Goal: Check status: Check status

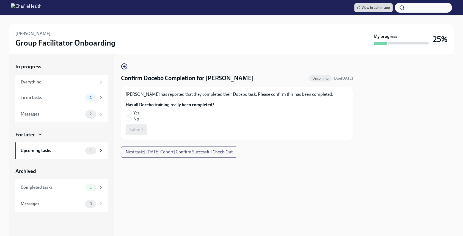
click at [131, 113] on label "Yes" at bounding box center [168, 113] width 84 height 6
click at [131, 113] on input "Yes" at bounding box center [128, 112] width 5 height 5
radio input "true"
click at [143, 133] on button "Submit" at bounding box center [136, 129] width 21 height 11
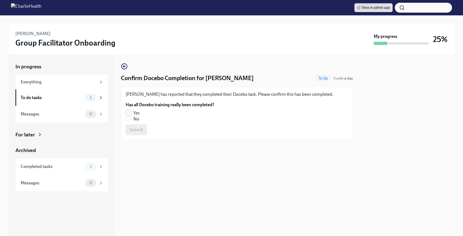
click at [130, 111] on input "Yes" at bounding box center [128, 112] width 5 height 5
radio input "true"
click at [138, 133] on button "Submit" at bounding box center [136, 129] width 21 height 11
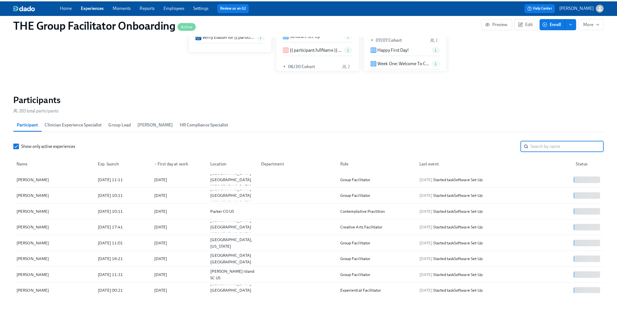
scroll to position [0, 7656]
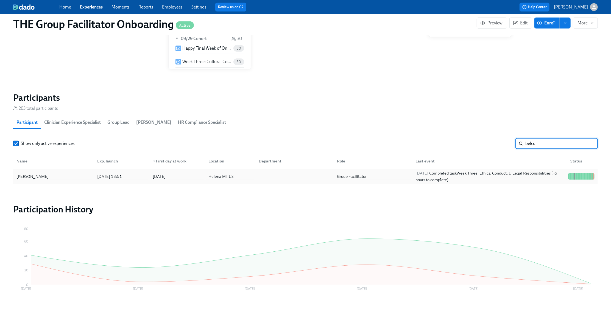
type input "belco"
click at [513, 180] on div "2025/10/02 Completed task Week Three: Ethics, Conduct, & Legal Responsibilities…" at bounding box center [489, 176] width 153 height 13
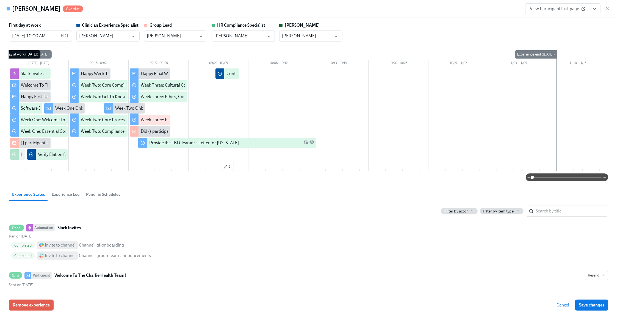
click at [593, 11] on icon "View task page" at bounding box center [594, 8] width 5 height 5
click at [573, 39] on link "View HR Compliance Specialist task page" at bounding box center [558, 40] width 76 height 6
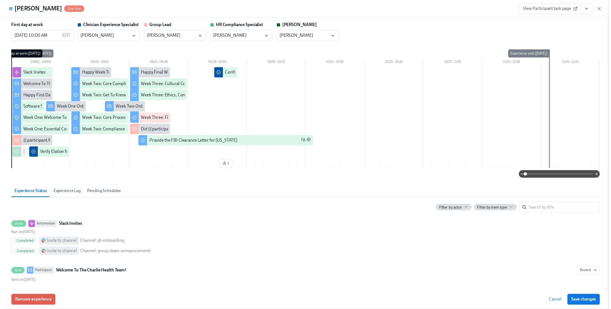
scroll to position [401, 0]
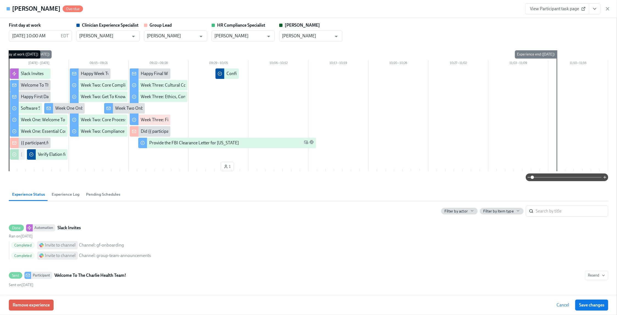
click at [560, 5] on link "View Participant task page" at bounding box center [557, 8] width 64 height 11
click at [607, 9] on icon "button" at bounding box center [607, 8] width 3 height 3
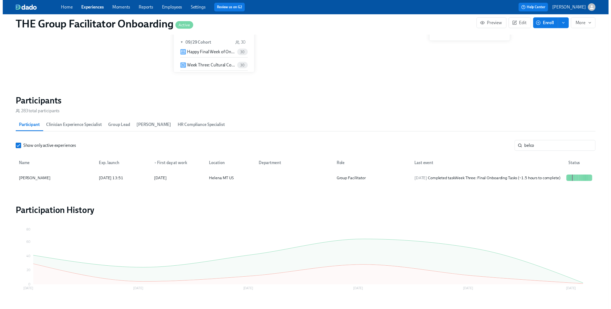
scroll to position [0, 7650]
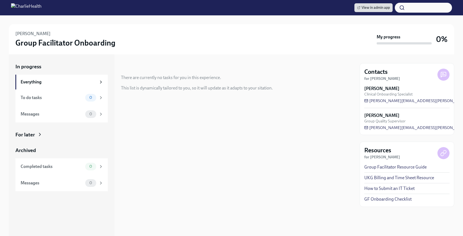
click at [29, 133] on div "For later" at bounding box center [25, 134] width 20 height 7
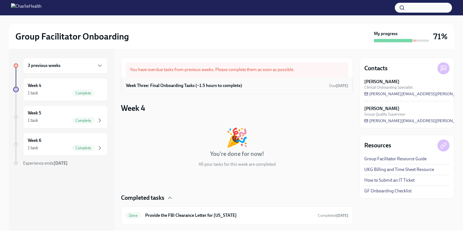
click at [202, 86] on h6 "Week Three: Final Onboarding Tasks (~1.5 hours to complete)" at bounding box center [184, 86] width 116 height 6
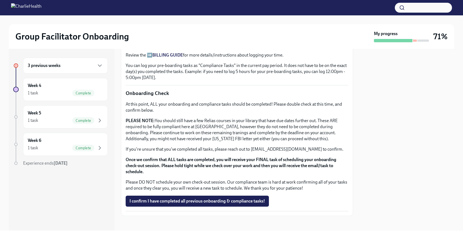
scroll to position [417, 0]
click at [190, 199] on span "I confirm I have completed all previous onboarding & compliance tasks!" at bounding box center [196, 200] width 135 height 5
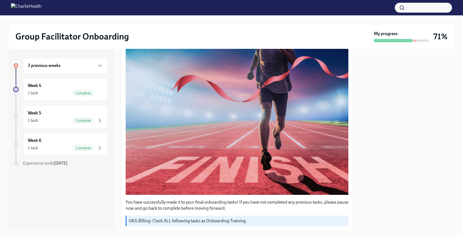
scroll to position [202, 0]
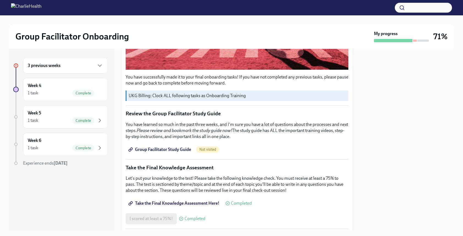
click at [155, 147] on span "Group Facilitator Study Guide" at bounding box center [160, 149] width 62 height 5
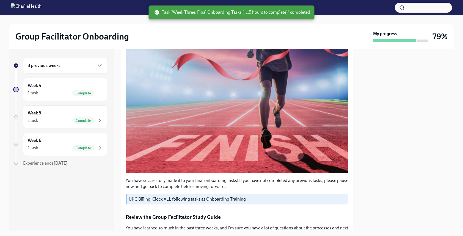
scroll to position [0, 0]
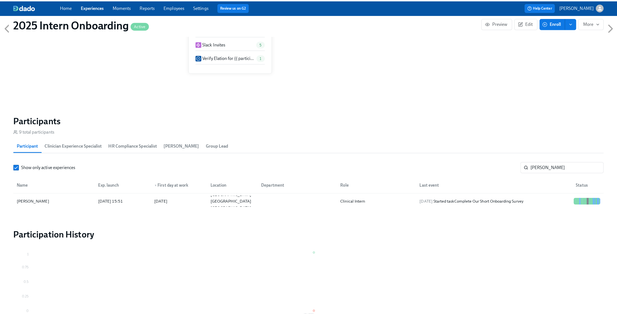
scroll to position [0, 1667]
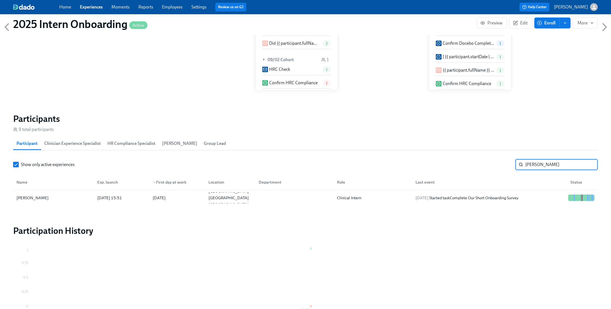
click at [555, 160] on input "kate" at bounding box center [561, 164] width 73 height 11
type input "karen o"
click at [555, 202] on div "2025/09/25 Completed task Submit & Sign The Utah Disclosure Form (Time Sensitiv…" at bounding box center [489, 197] width 153 height 13
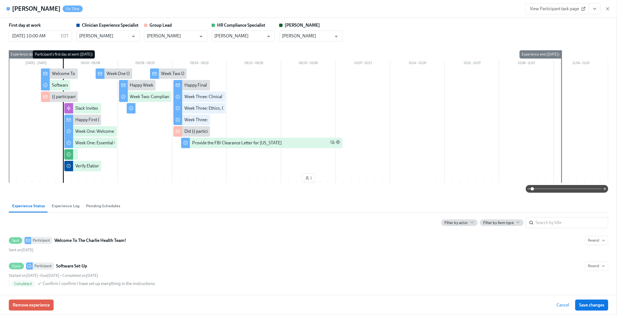
click at [596, 11] on icon "View task page" at bounding box center [594, 8] width 5 height 5
click at [477, 9] on div "Karen O'Donnell On Time View Participant task page View Clinician Experience Sp…" at bounding box center [308, 9] width 617 height 18
click at [539, 219] on input "search" at bounding box center [571, 222] width 73 height 11
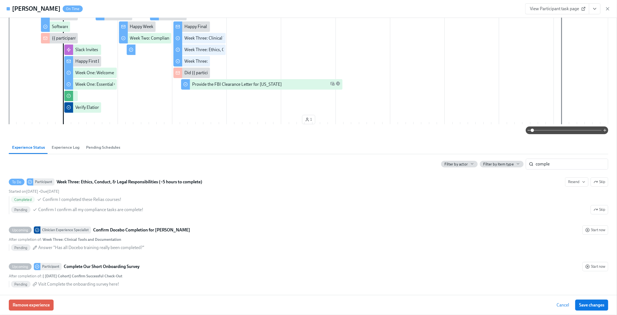
scroll to position [64, 0]
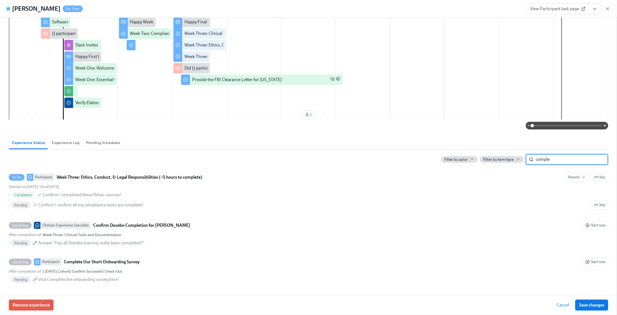
click at [569, 160] on input "comple" at bounding box center [571, 159] width 73 height 11
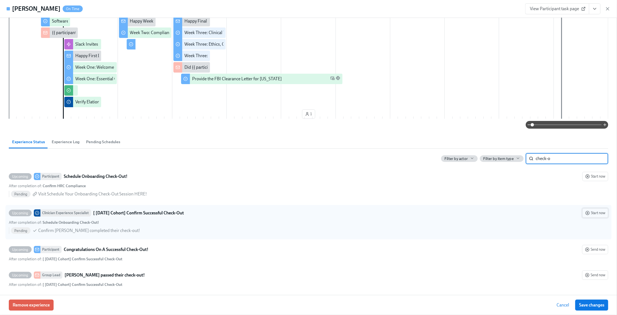
type input "check-o"
click at [585, 212] on span "Start now" at bounding box center [595, 212] width 20 height 5
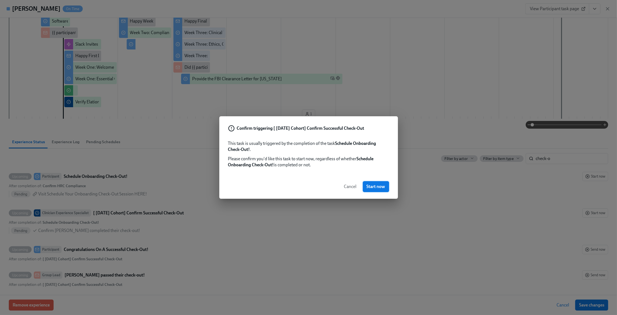
click at [385, 190] on button "Start now" at bounding box center [376, 186] width 26 height 11
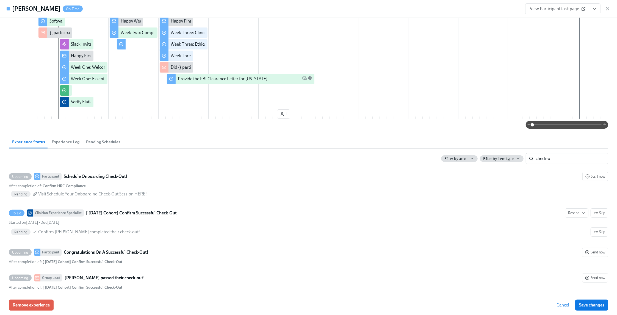
click at [596, 9] on icon "View task page" at bounding box center [594, 8] width 5 height 5
click at [589, 20] on link "View Clinician Experience Specialist task page" at bounding box center [562, 21] width 85 height 6
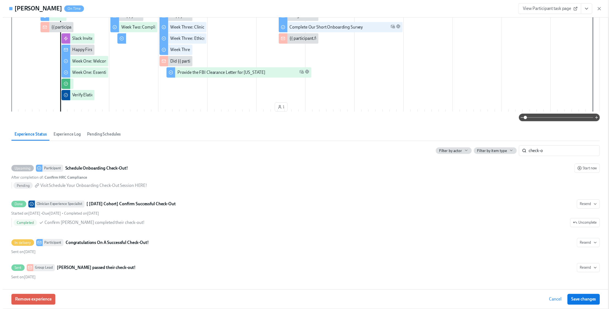
scroll to position [0, 0]
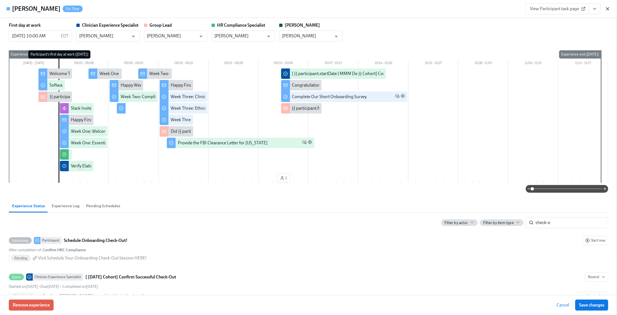
click at [608, 9] on icon "button" at bounding box center [607, 8] width 5 height 5
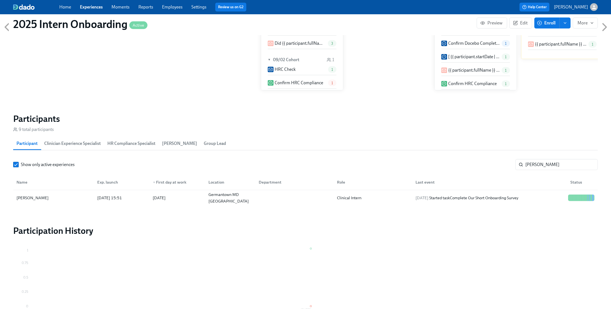
scroll to position [0, 1667]
click at [590, 163] on input "karen o" at bounding box center [561, 164] width 73 height 11
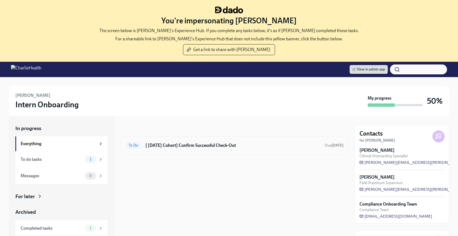
click at [231, 144] on h6 "[ [DATE] Cohort] Confirm Successful Check-Out" at bounding box center [233, 146] width 175 height 6
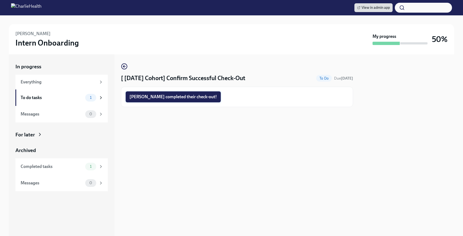
click at [168, 94] on button "[PERSON_NAME] completed their check-out!" at bounding box center [173, 96] width 95 height 11
